Goal: Find specific page/section: Find specific page/section

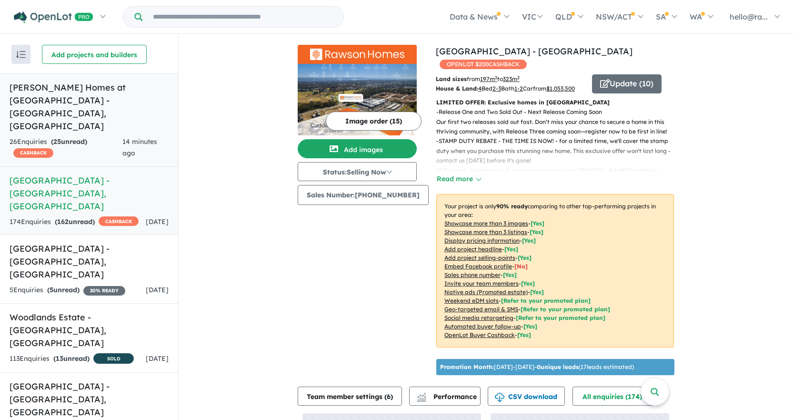
click at [97, 102] on h5 "Rawson Homes at Southlakes Estate - Dubbo , NSW" at bounding box center [89, 106] width 159 height 51
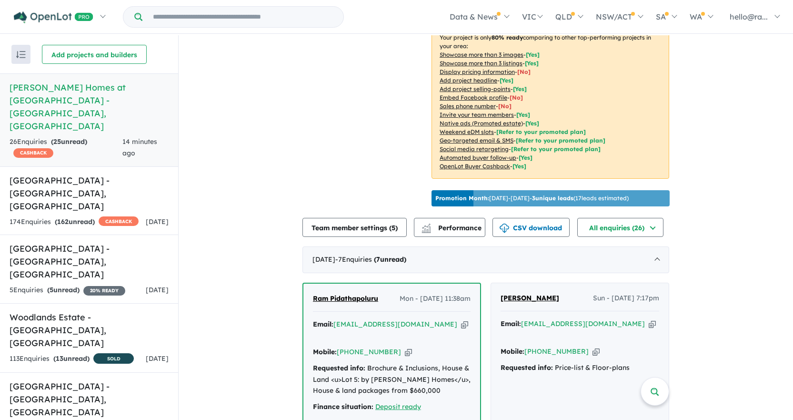
scroll to position [262, 0]
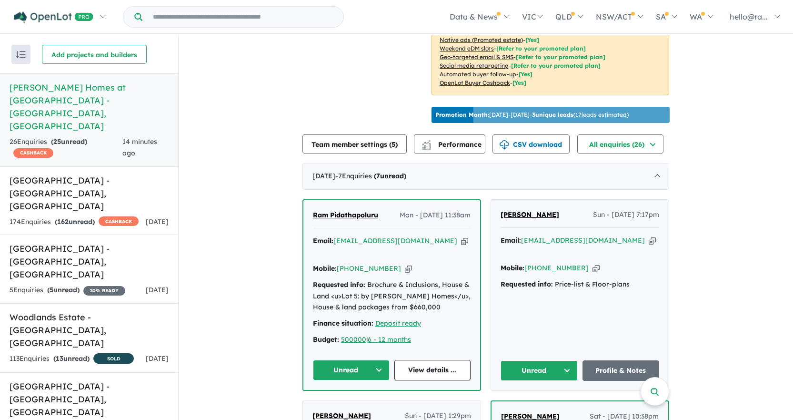
click at [405, 268] on icon "button" at bounding box center [408, 268] width 7 height 10
click at [461, 238] on icon "button" at bounding box center [464, 241] width 7 height 10
